Goal: Check status

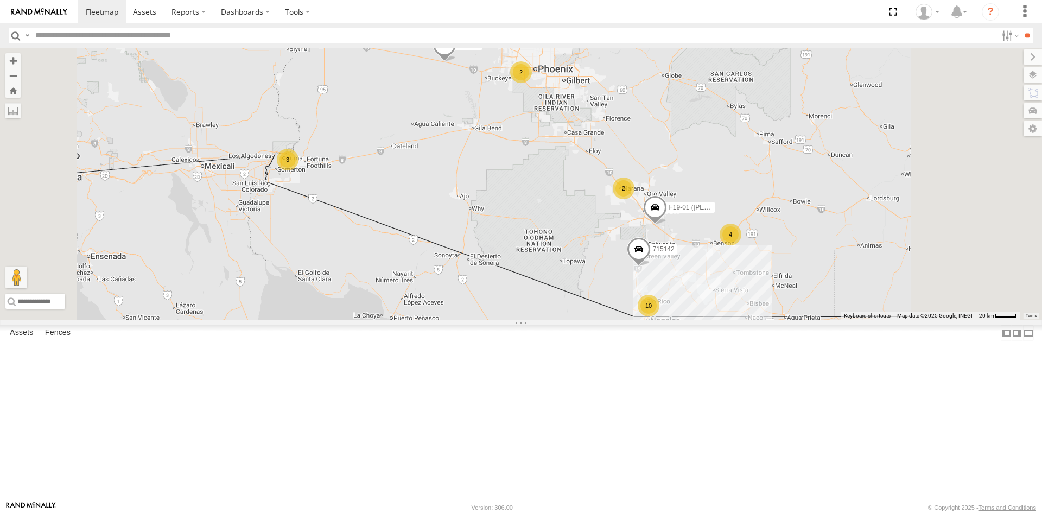
scroll to position [112, 0]
click at [0, 0] on div "F19-02 (60) - [PERSON_NAME]" at bounding box center [0, 0] width 0 height 0
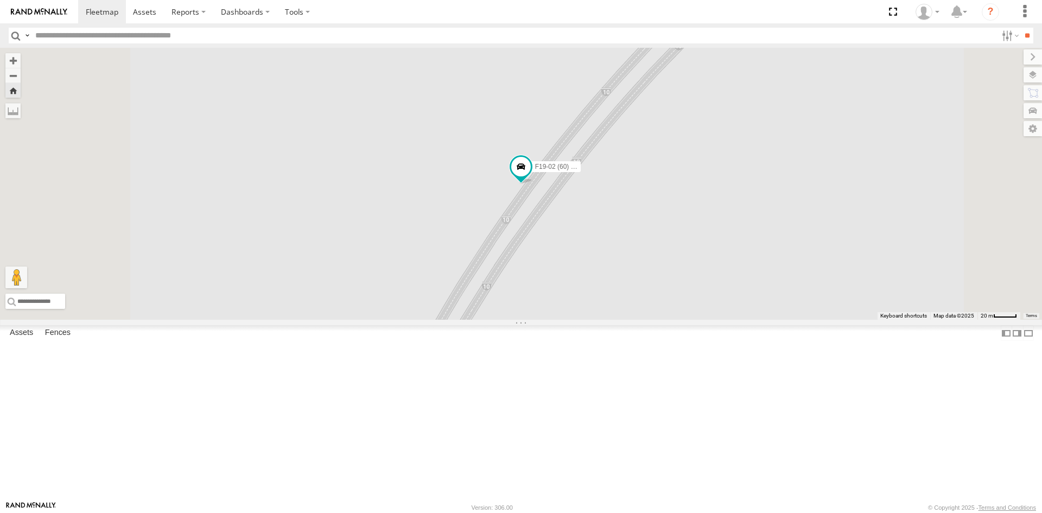
click at [0, 0] on link at bounding box center [0, 0] width 0 height 0
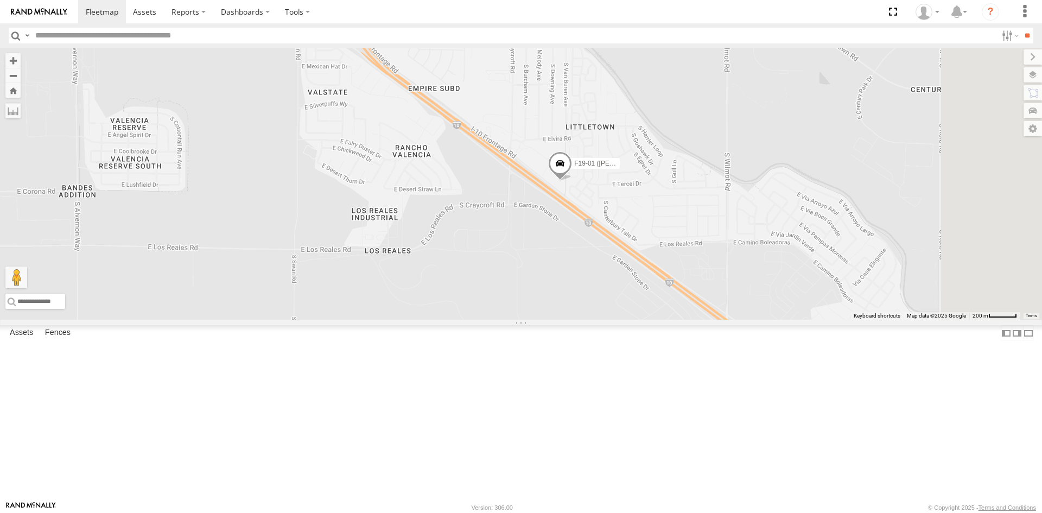
drag, startPoint x: 800, startPoint y: 222, endPoint x: 660, endPoint y: 346, distance: 186.4
click at [668, 320] on div "715202 715142 F19-01 (David S)" at bounding box center [521, 184] width 1042 height 272
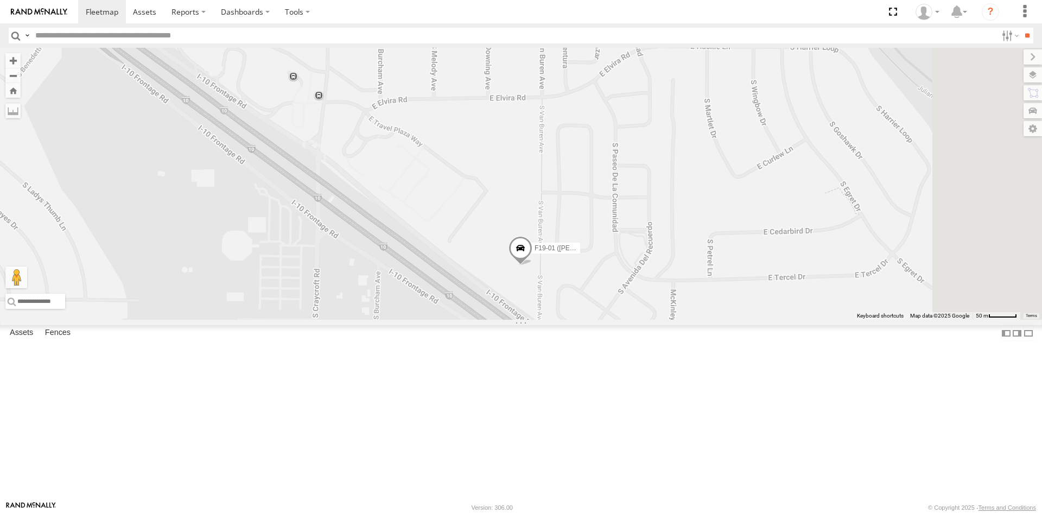
drag, startPoint x: 747, startPoint y: 270, endPoint x: 683, endPoint y: 441, distance: 181.8
click at [683, 320] on div "715202 715142 F19-01 (David S)" at bounding box center [521, 184] width 1042 height 272
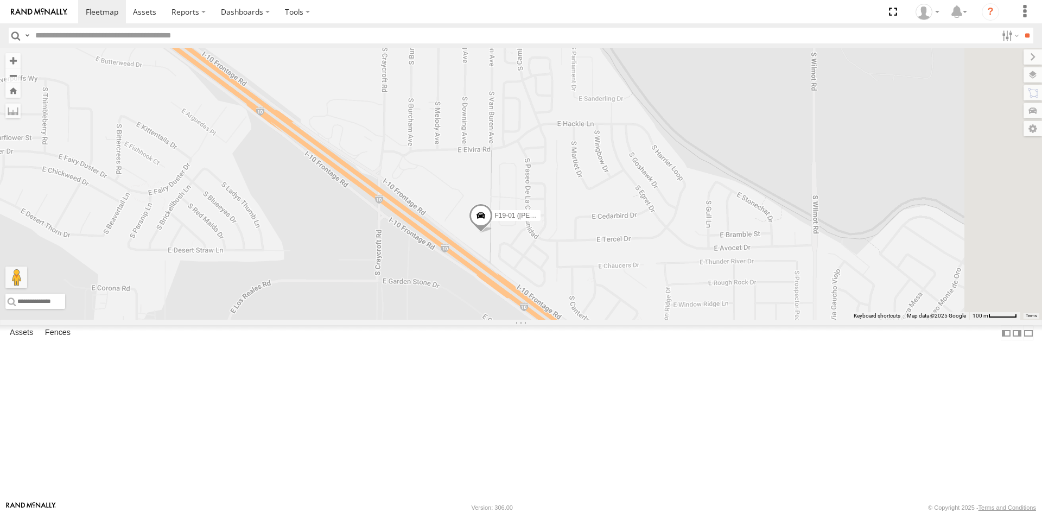
drag, startPoint x: 715, startPoint y: 419, endPoint x: 675, endPoint y: 365, distance: 67.2
click at [675, 320] on div "715202 715142 F19-01 (David S)" at bounding box center [521, 184] width 1042 height 272
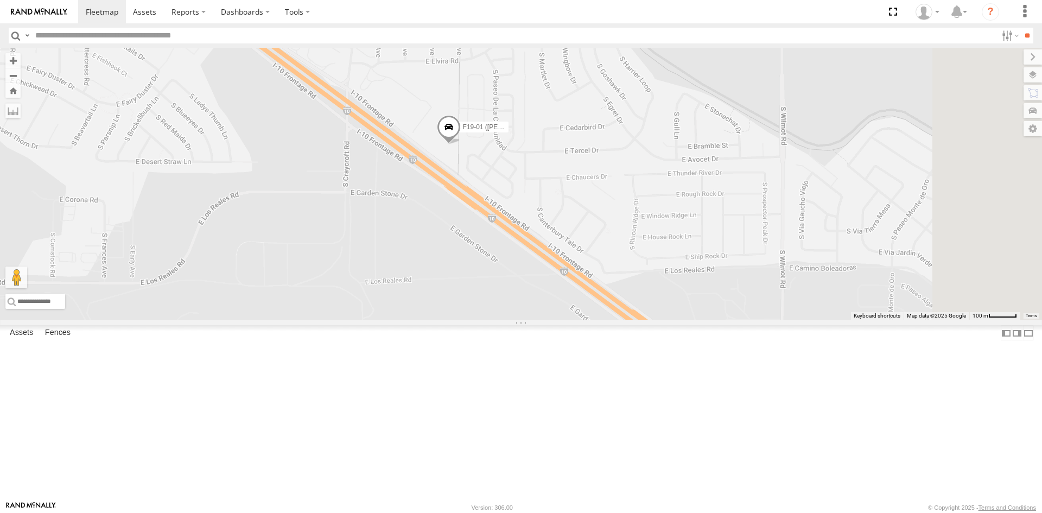
drag, startPoint x: 680, startPoint y: 438, endPoint x: 570, endPoint y: 320, distance: 161.6
click at [570, 320] on div "F19-01 ([PERSON_NAME])" at bounding box center [521, 184] width 1042 height 272
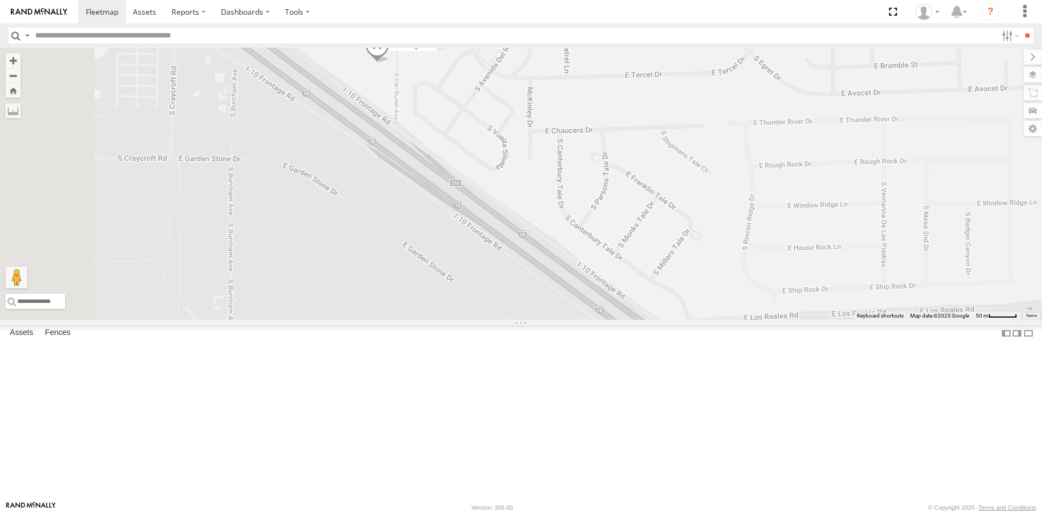
drag, startPoint x: 597, startPoint y: 201, endPoint x: 818, endPoint y: 502, distance: 373.4
click at [852, 512] on html at bounding box center [521, 256] width 1042 height 513
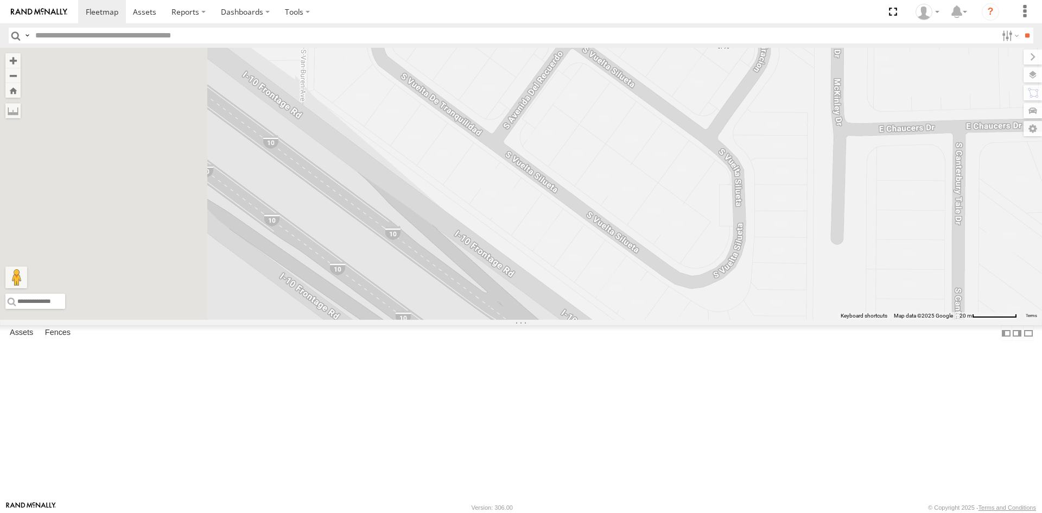
drag, startPoint x: 569, startPoint y: 202, endPoint x: 890, endPoint y: 416, distance: 386.0
click at [890, 320] on div "F19-01 ([PERSON_NAME])" at bounding box center [521, 184] width 1042 height 272
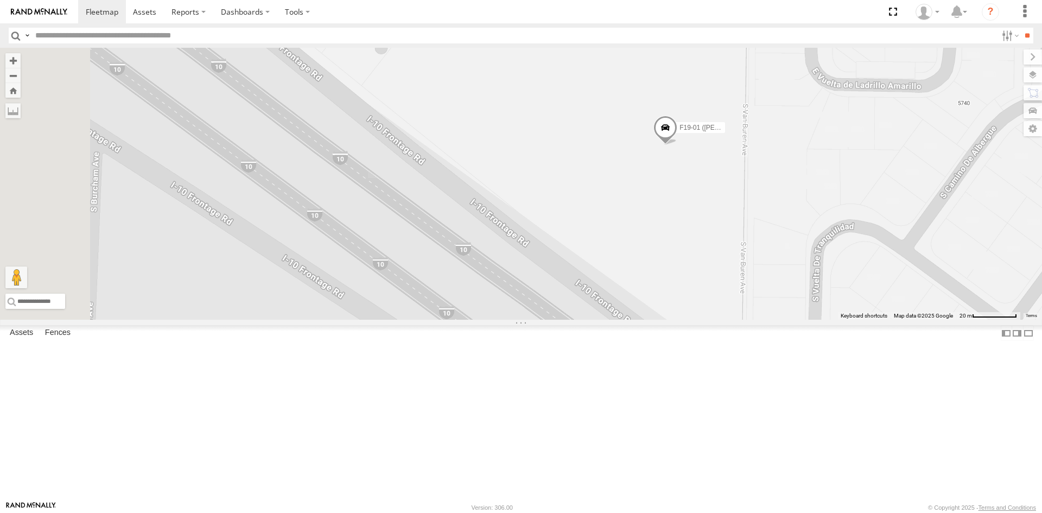
drag, startPoint x: 504, startPoint y: 152, endPoint x: 928, endPoint y: 436, distance: 510.0
click at [928, 320] on div "F19-01 ([PERSON_NAME])" at bounding box center [521, 184] width 1042 height 272
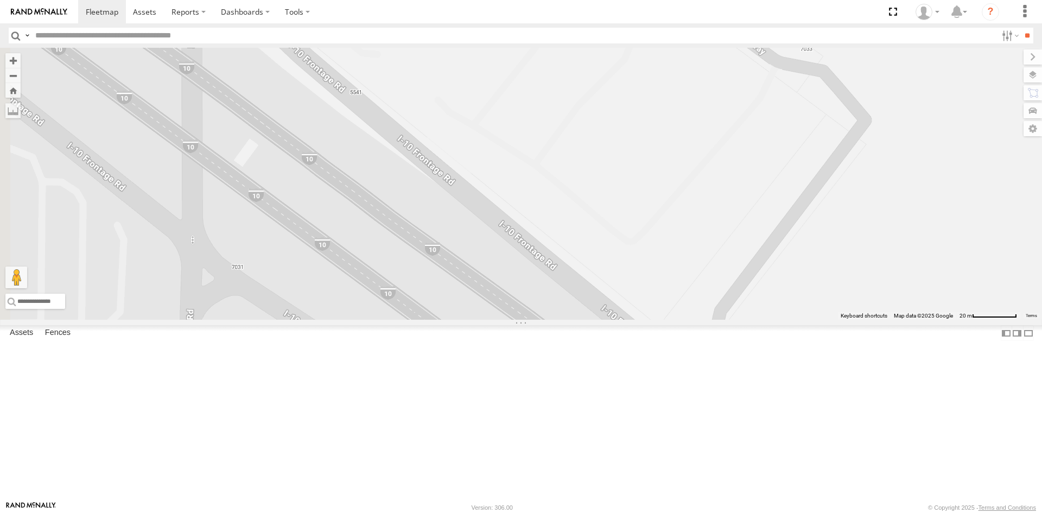
drag, startPoint x: 595, startPoint y: 219, endPoint x: 930, endPoint y: 487, distance: 428.8
click at [930, 320] on div "F19-01 ([PERSON_NAME])" at bounding box center [521, 184] width 1042 height 272
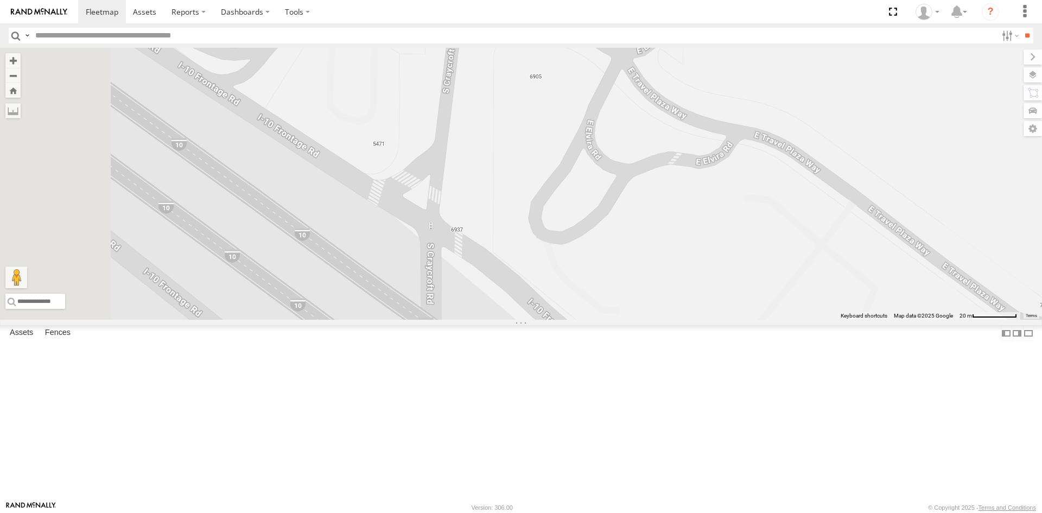
drag, startPoint x: 645, startPoint y: 200, endPoint x: 883, endPoint y: 451, distance: 345.8
click at [883, 320] on div "F19-01 ([PERSON_NAME])" at bounding box center [521, 184] width 1042 height 272
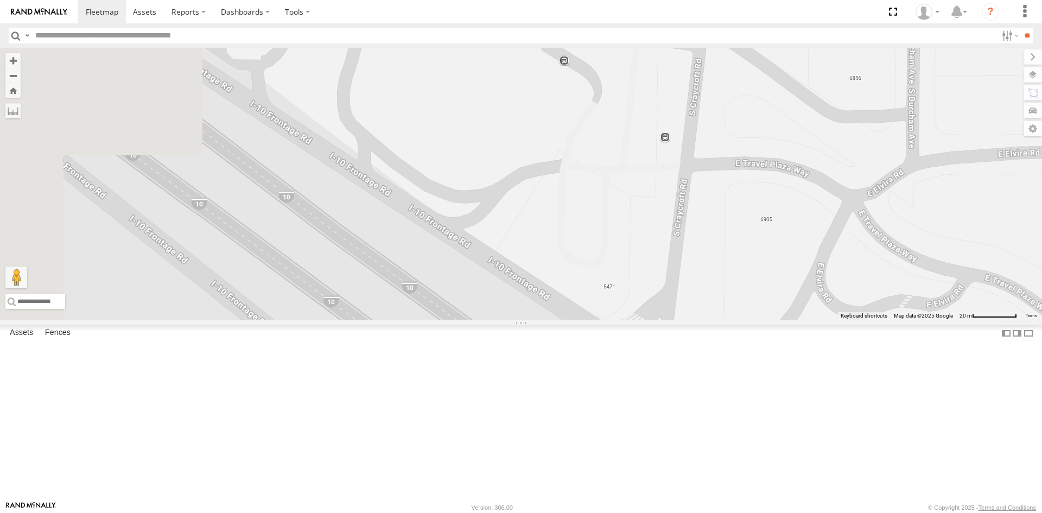
drag, startPoint x: 440, startPoint y: 174, endPoint x: 672, endPoint y: 319, distance: 274.0
click at [672, 319] on div "F19-01 ([PERSON_NAME])" at bounding box center [521, 184] width 1042 height 272
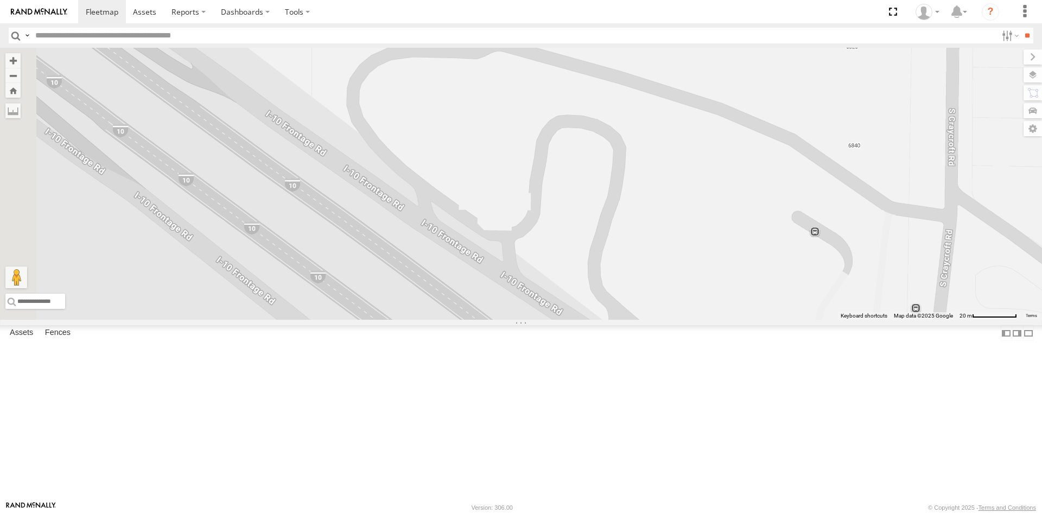
drag, startPoint x: 448, startPoint y: 102, endPoint x: 699, endPoint y: 274, distance: 304.0
click at [699, 274] on div "F19-01 ([PERSON_NAME])" at bounding box center [521, 184] width 1042 height 272
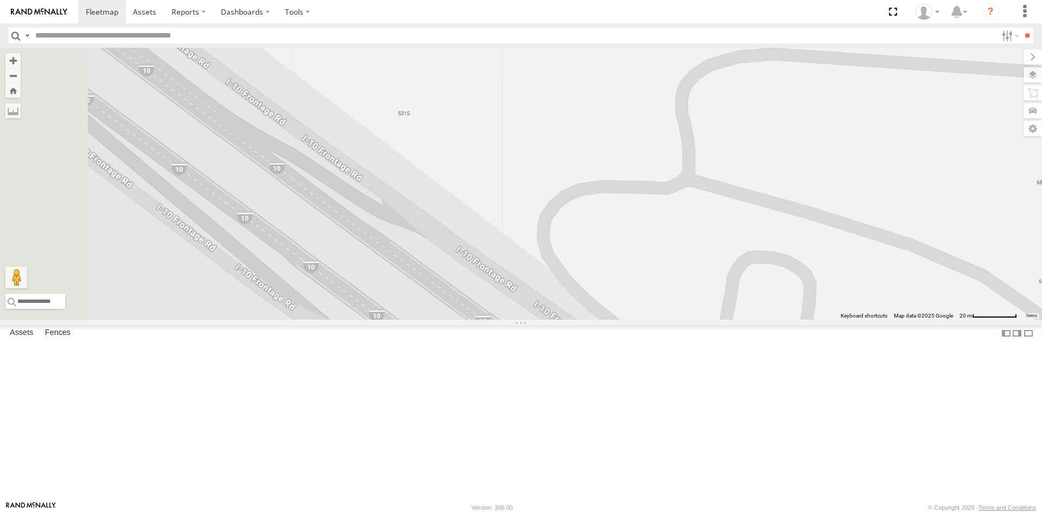
drag, startPoint x: 498, startPoint y: 156, endPoint x: 667, endPoint y: 262, distance: 199.6
click at [667, 262] on div "F19-01 ([PERSON_NAME])" at bounding box center [521, 184] width 1042 height 272
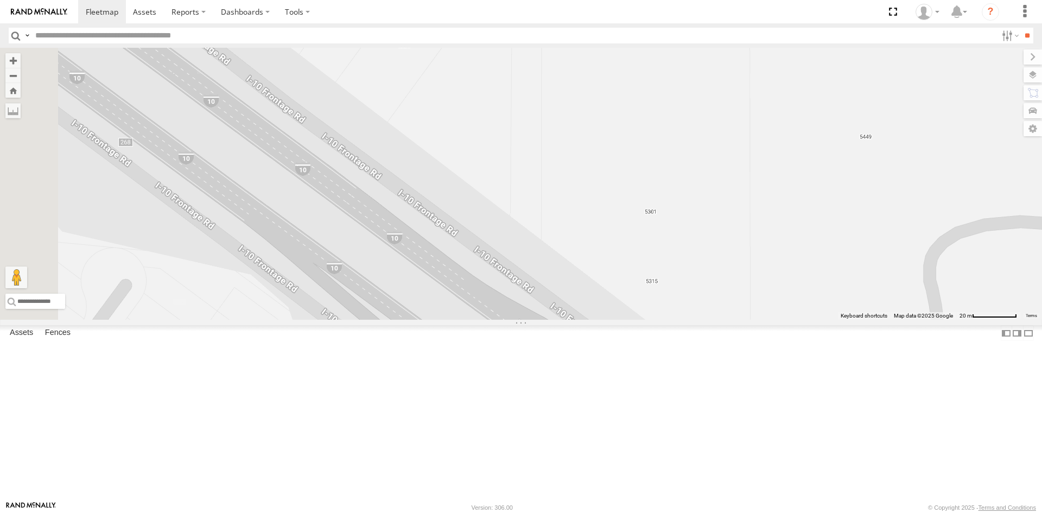
drag, startPoint x: 619, startPoint y: 239, endPoint x: 795, endPoint y: 353, distance: 210.4
click at [795, 320] on div "F19-01 ([PERSON_NAME])" at bounding box center [521, 184] width 1042 height 272
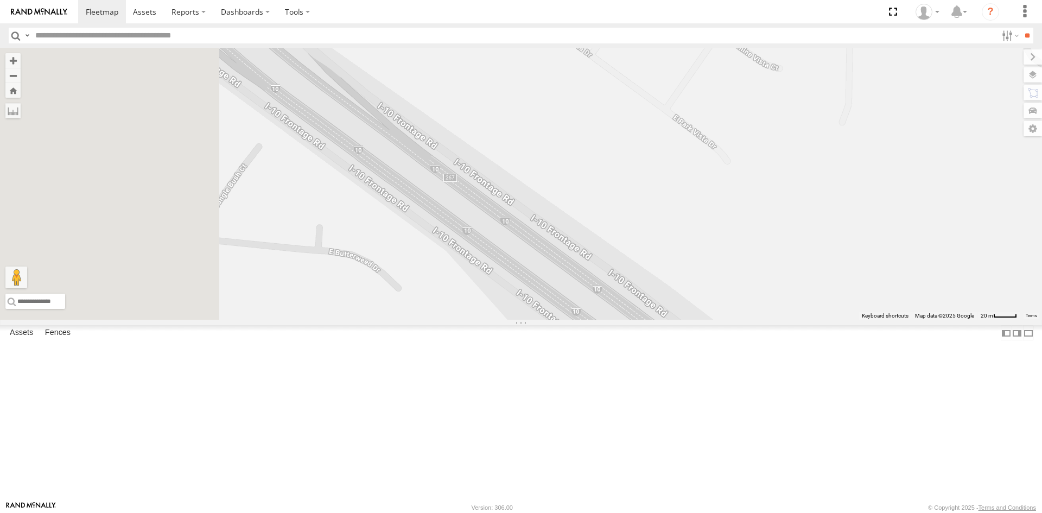
drag, startPoint x: 457, startPoint y: 153, endPoint x: 705, endPoint y: 329, distance: 304.4
click at [705, 320] on div "F19-01 ([PERSON_NAME])" at bounding box center [521, 184] width 1042 height 272
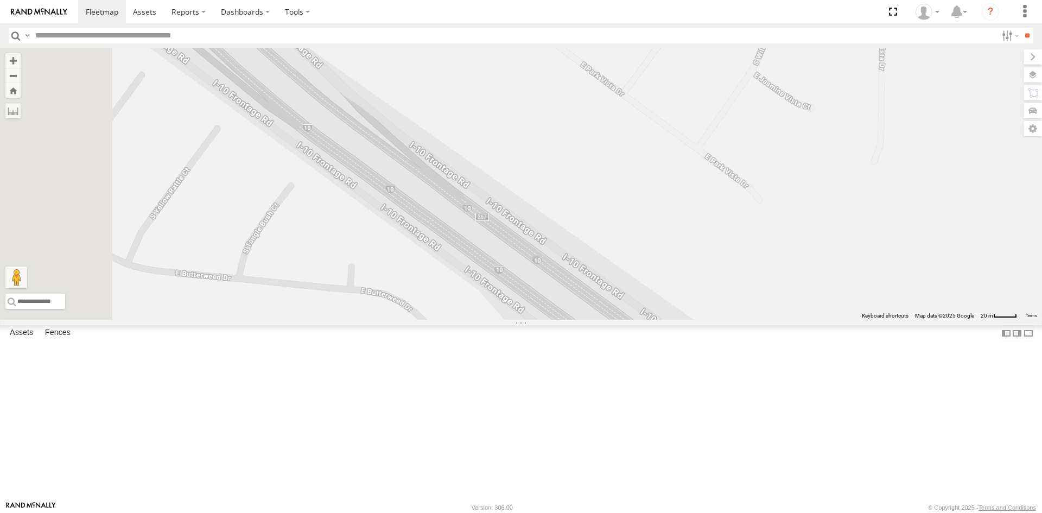
drag, startPoint x: 586, startPoint y: 193, endPoint x: 729, endPoint y: 375, distance: 231.5
click at [729, 320] on div "F19-01 ([PERSON_NAME])" at bounding box center [521, 184] width 1042 height 272
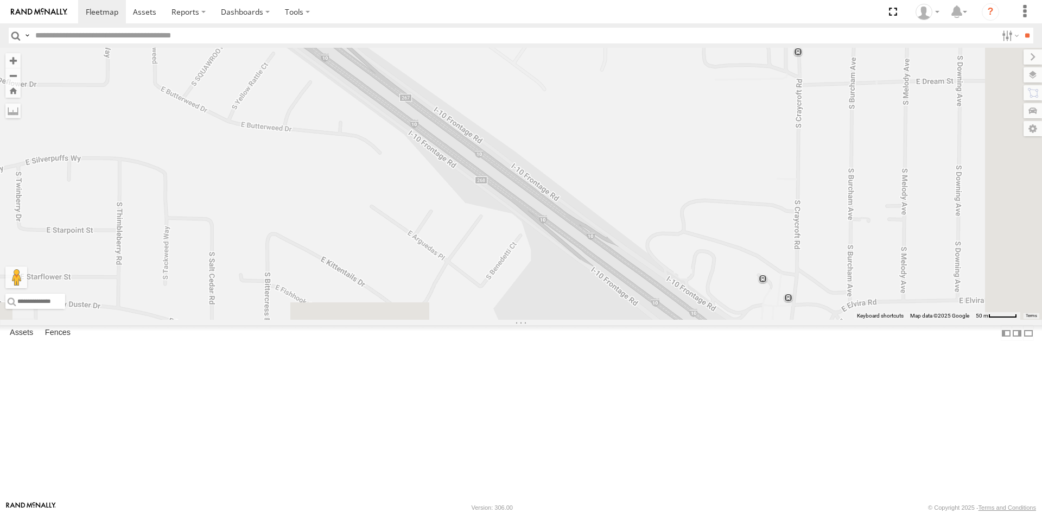
drag, startPoint x: 808, startPoint y: 415, endPoint x: 601, endPoint y: 176, distance: 316.1
click at [601, 176] on div "F19-01 ([PERSON_NAME])" at bounding box center [521, 184] width 1042 height 272
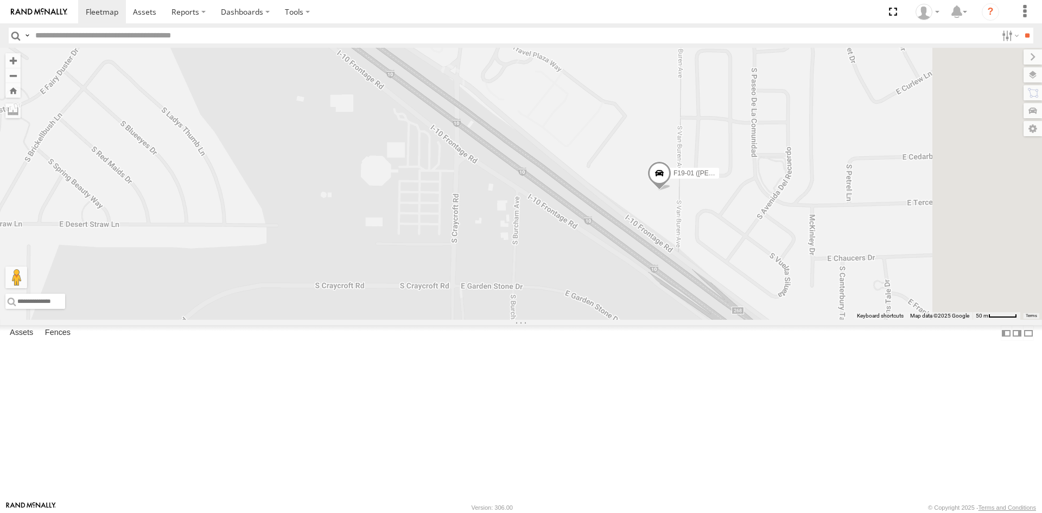
drag, startPoint x: 787, startPoint y: 276, endPoint x: 648, endPoint y: 173, distance: 173.0
click at [648, 173] on div "F19-01 ([PERSON_NAME])" at bounding box center [521, 184] width 1042 height 272
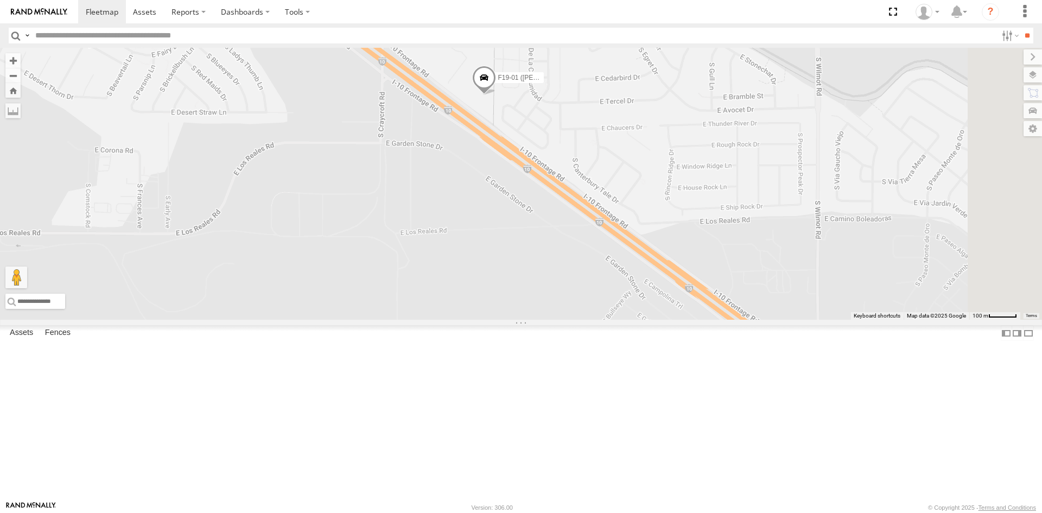
drag, startPoint x: 786, startPoint y: 394, endPoint x: 581, endPoint y: 283, distance: 233.6
click at [589, 296] on div "F19-01 ([PERSON_NAME])" at bounding box center [521, 184] width 1042 height 272
